Goal: Task Accomplishment & Management: Manage account settings

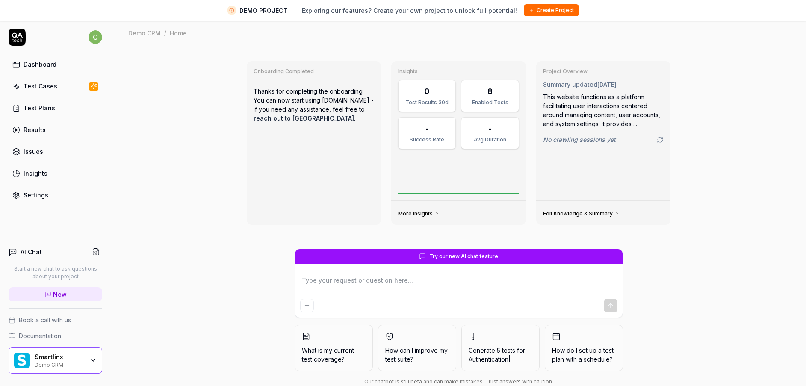
click at [40, 362] on div "Demo CRM" at bounding box center [60, 364] width 50 height 7
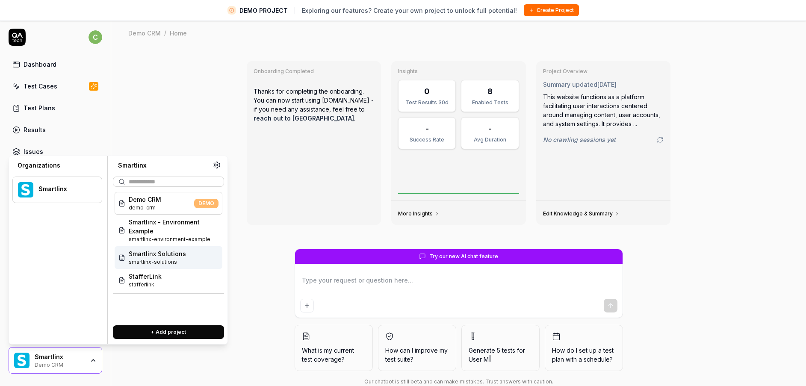
click at [162, 259] on span "smartlinx-solutions" at bounding box center [157, 262] width 57 height 8
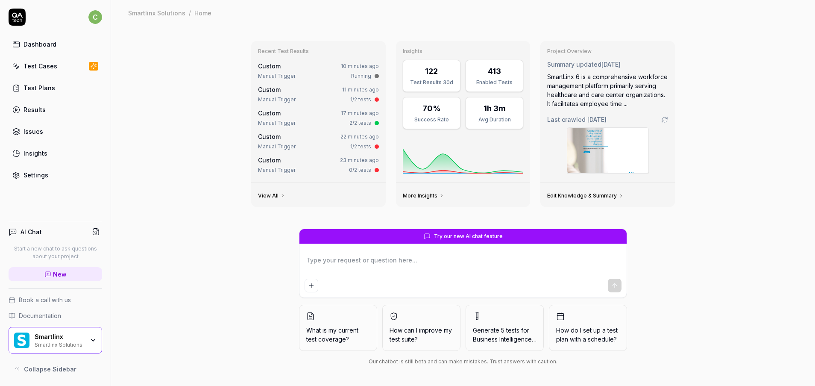
click at [40, 69] on div "Test Cases" at bounding box center [41, 66] width 34 height 9
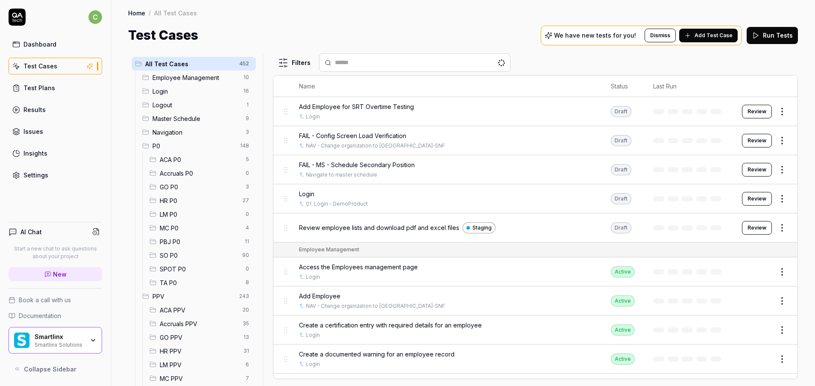
click at [177, 379] on span "MC PPV" at bounding box center [200, 378] width 81 height 9
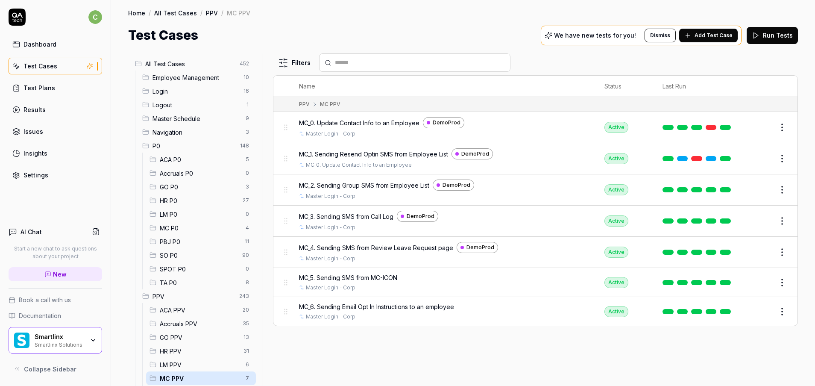
click at [180, 362] on span "LM PPV" at bounding box center [200, 364] width 81 height 9
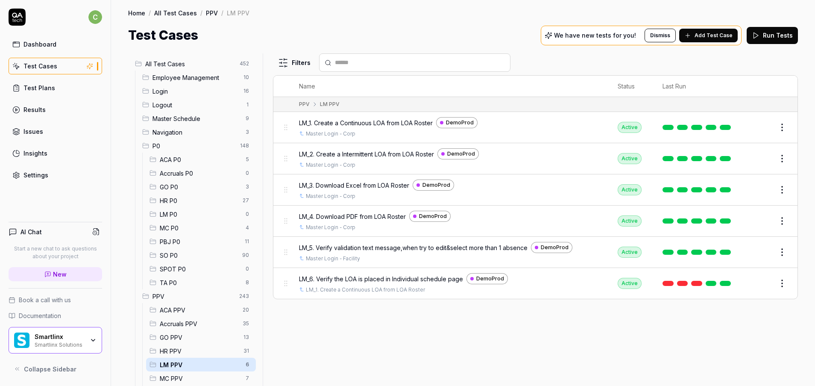
click at [176, 333] on span "GO PPV" at bounding box center [199, 337] width 79 height 9
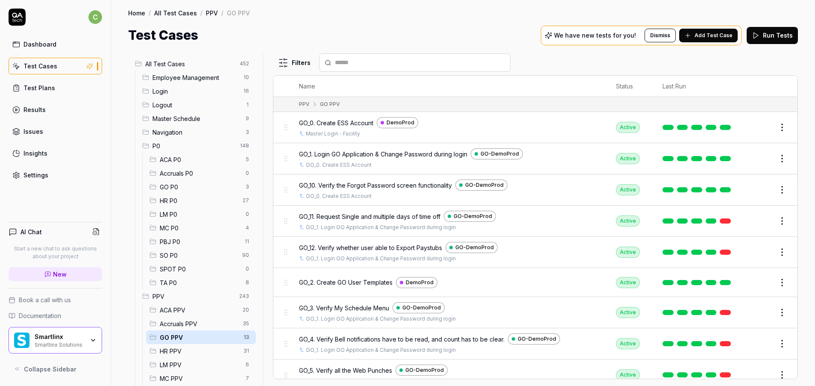
scroll to position [31, 0]
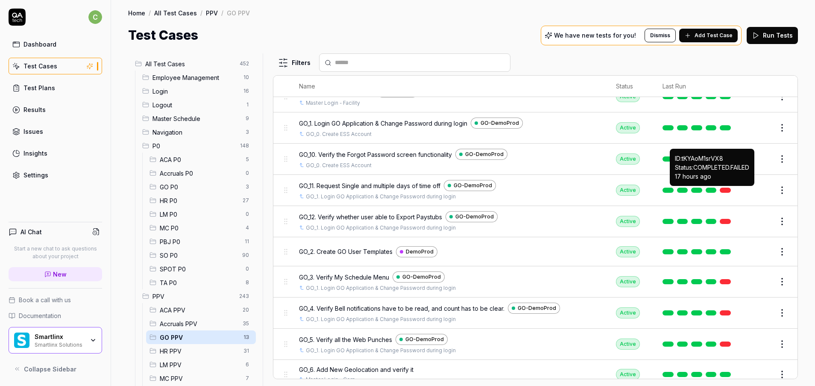
click at [720, 190] on link at bounding box center [725, 190] width 11 height 5
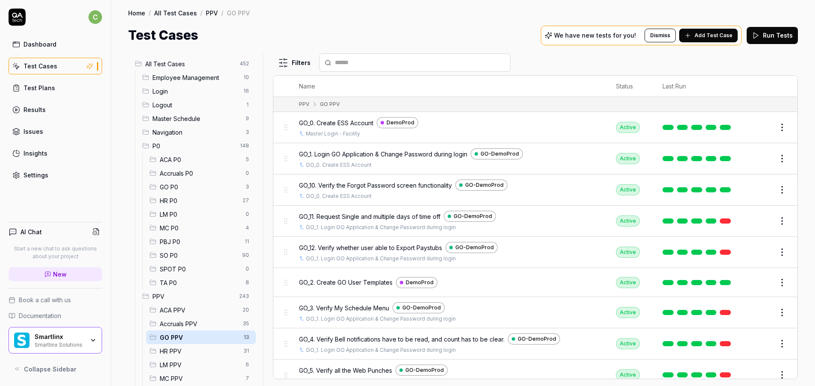
click at [752, 163] on button "Edit" at bounding box center [762, 159] width 21 height 14
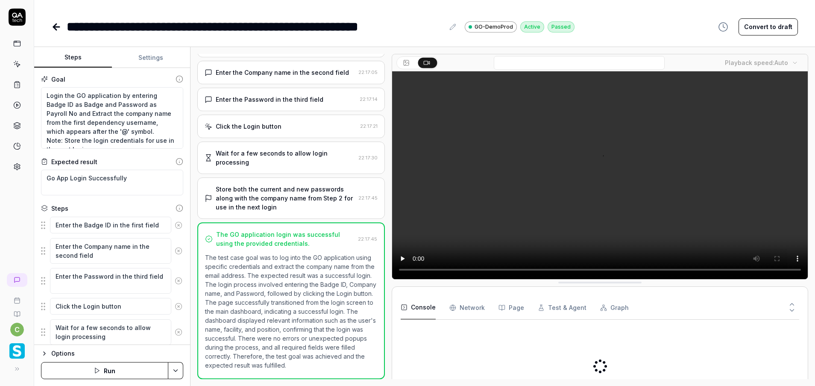
scroll to position [69, 0]
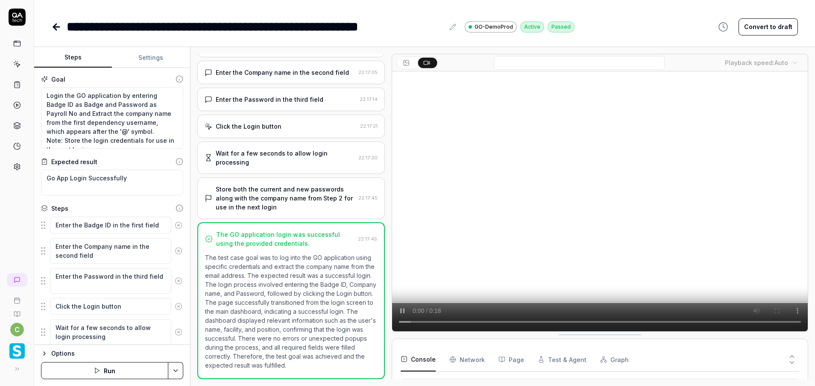
type textarea "*"
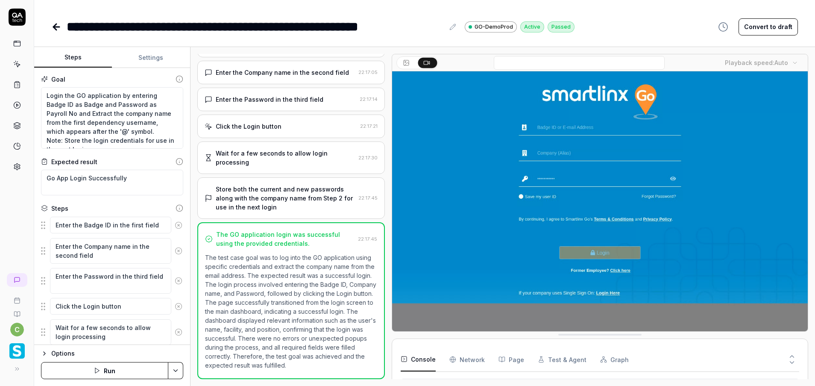
click at [698, 233] on video at bounding box center [600, 201] width 416 height 260
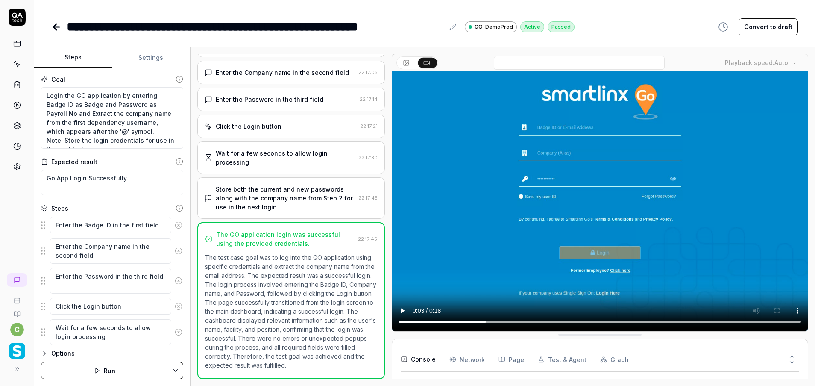
click at [58, 24] on icon at bounding box center [56, 27] width 10 height 10
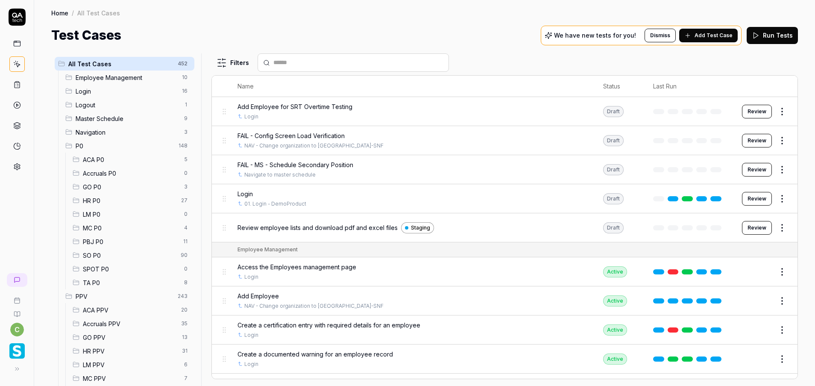
click at [122, 341] on span "GO PPV" at bounding box center [130, 337] width 94 height 9
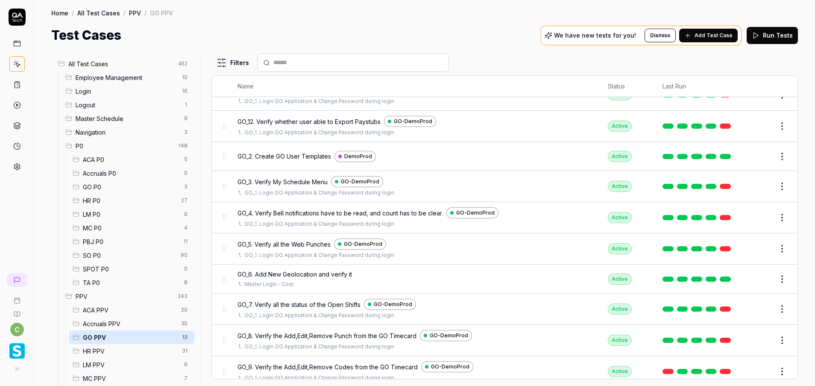
scroll to position [134, 0]
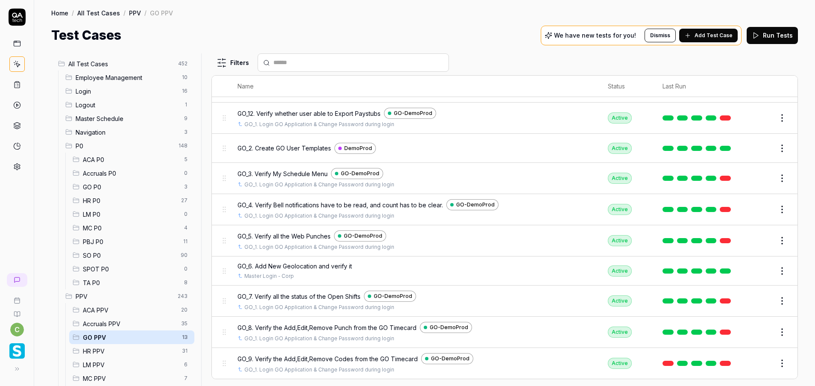
click at [717, 238] on td at bounding box center [698, 240] width 89 height 31
click at [720, 301] on link at bounding box center [725, 300] width 11 height 5
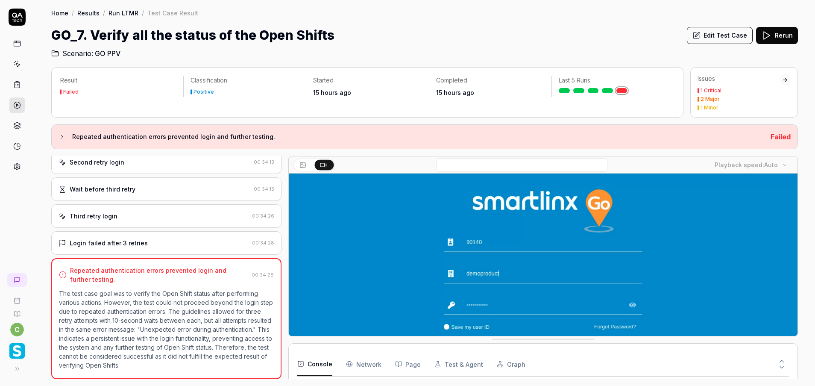
click at [22, 67] on link at bounding box center [16, 63] width 15 height 15
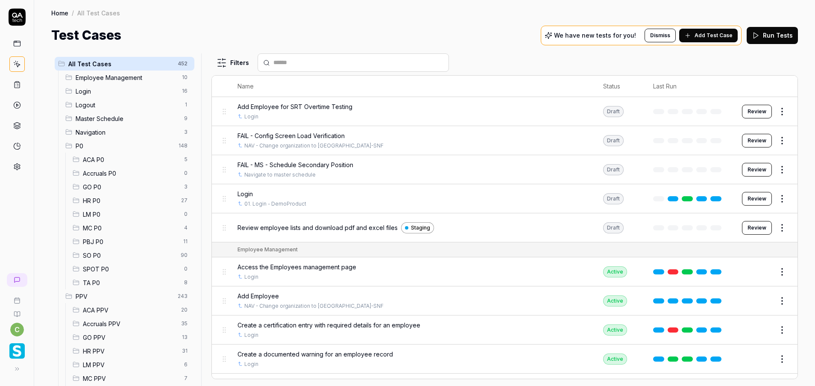
click at [112, 335] on span "GO PPV" at bounding box center [130, 337] width 94 height 9
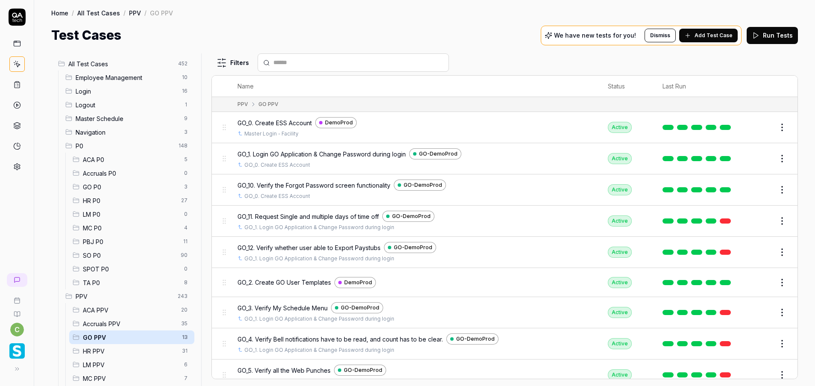
click at [109, 374] on span "MC PPV" at bounding box center [131, 378] width 96 height 9
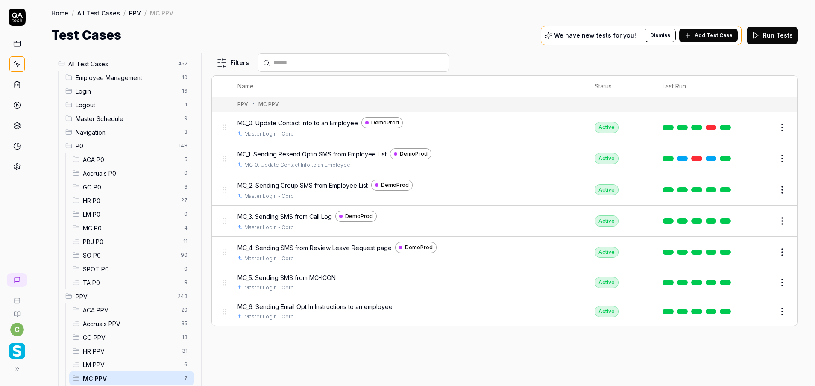
click at [766, 161] on button "Edit" at bounding box center [762, 159] width 21 height 14
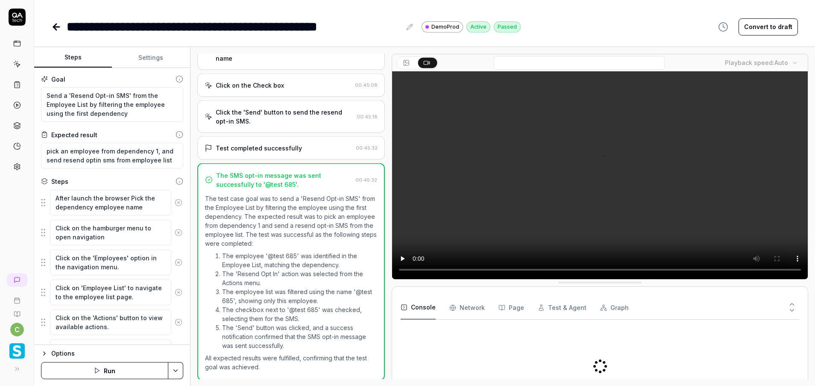
scroll to position [246, 0]
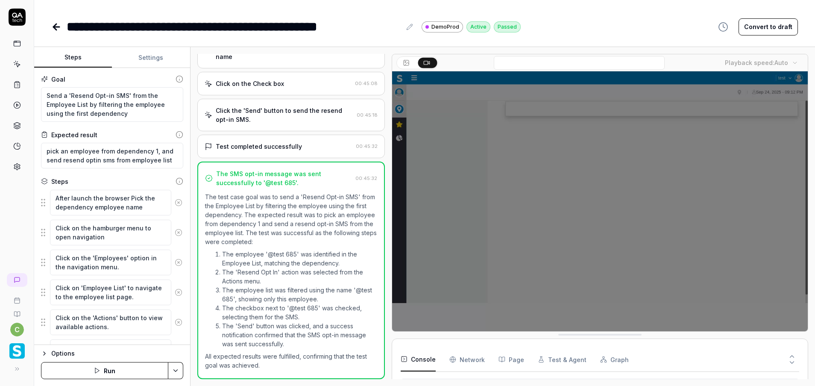
click at [642, 131] on video at bounding box center [600, 201] width 416 height 260
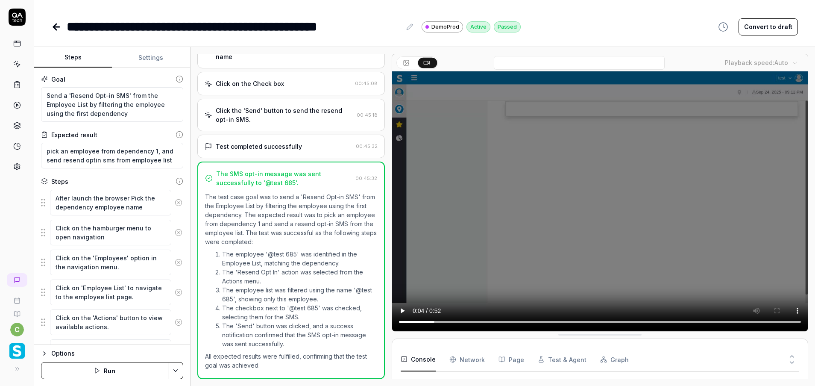
scroll to position [97, 0]
type textarea "*"
click at [585, 174] on video at bounding box center [600, 201] width 416 height 260
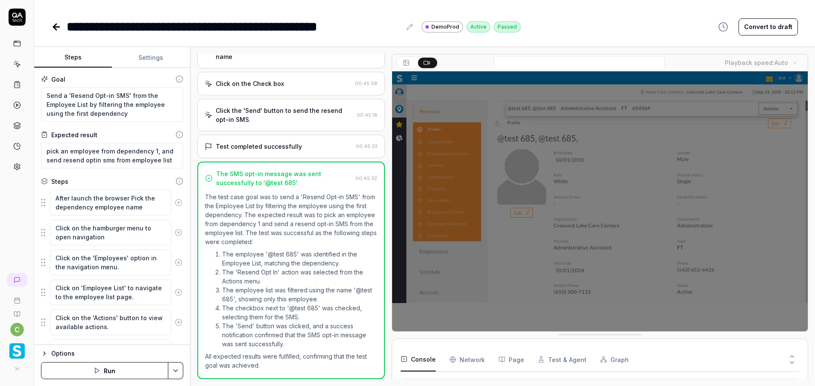
click at [579, 223] on video at bounding box center [600, 201] width 416 height 260
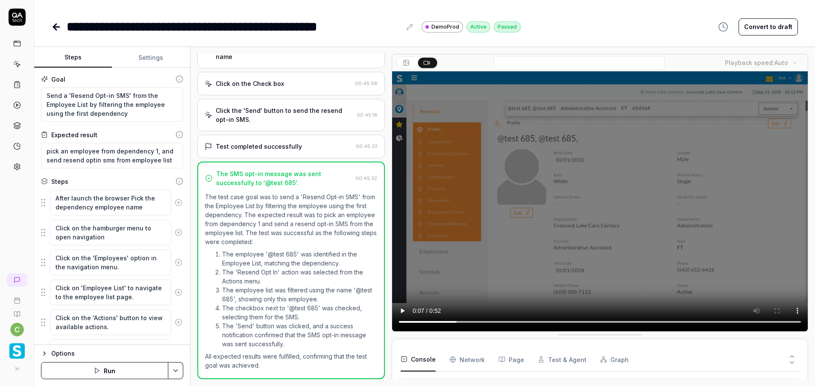
drag, startPoint x: 50, startPoint y: 27, endPoint x: 54, endPoint y: 27, distance: 4.3
click at [54, 27] on div "**********" at bounding box center [424, 18] width 781 height 36
click at [54, 27] on icon at bounding box center [56, 27] width 6 height 0
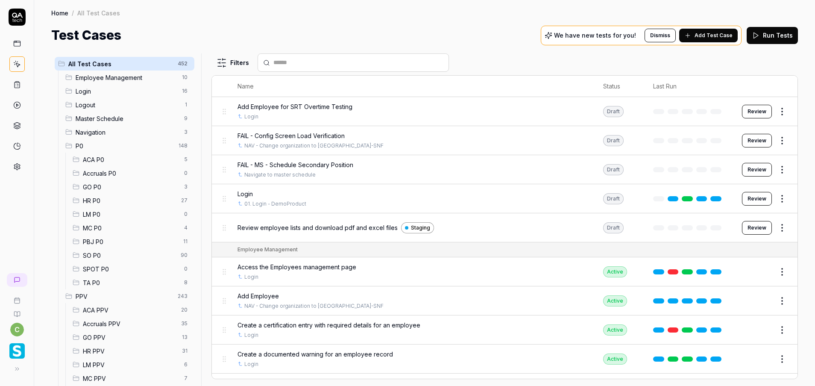
click at [101, 227] on span "MC P0" at bounding box center [131, 227] width 96 height 9
